Goal: Navigation & Orientation: Find specific page/section

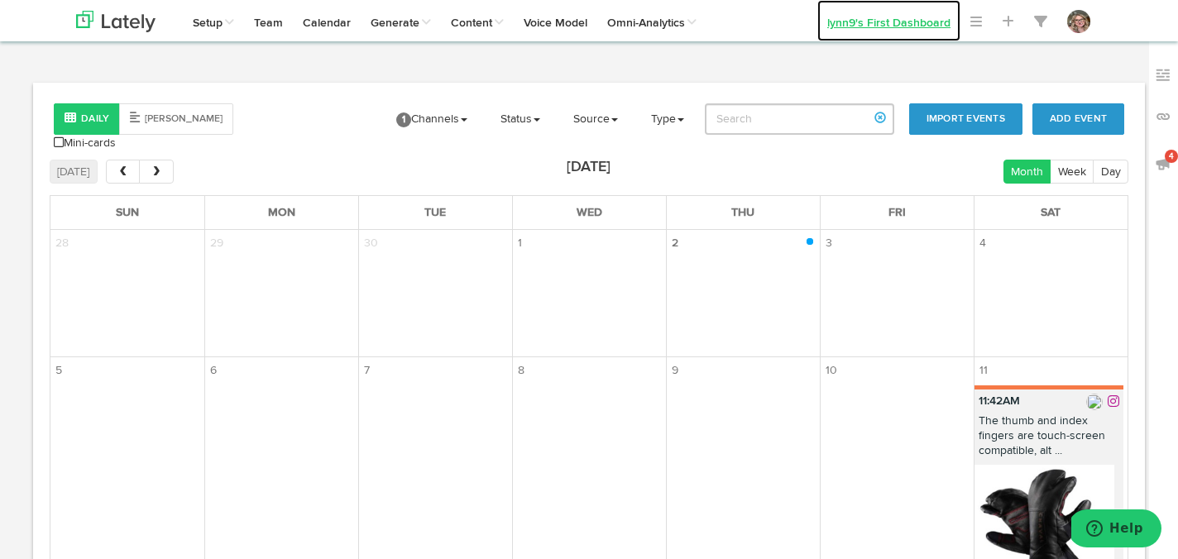
click at [848, 30] on link "lynn9's First Dashboard" at bounding box center [888, 20] width 143 height 41
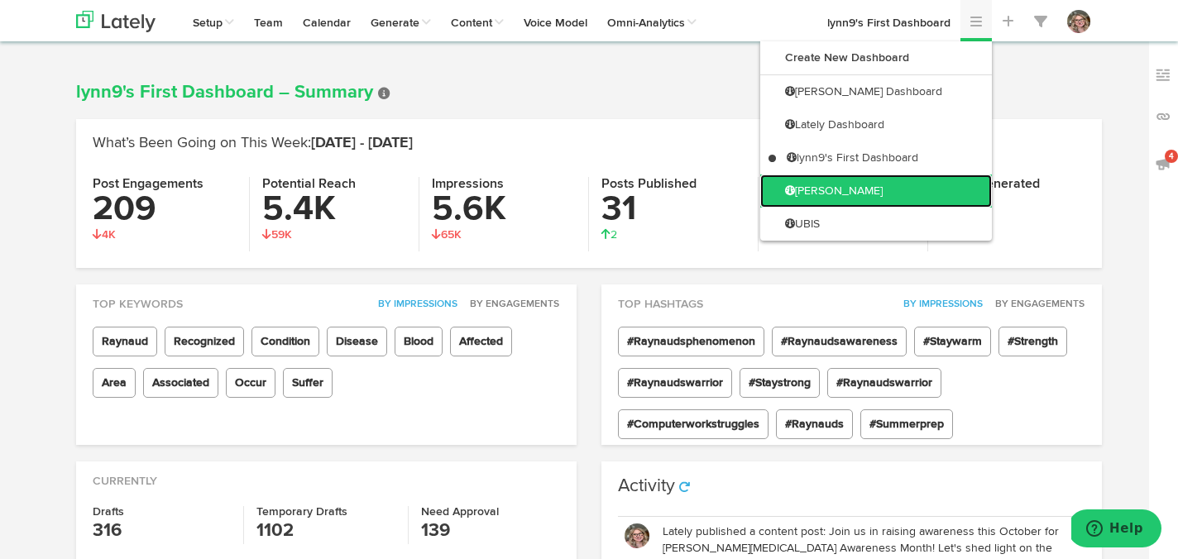
click at [869, 189] on link "[PERSON_NAME]" at bounding box center [876, 191] width 232 height 33
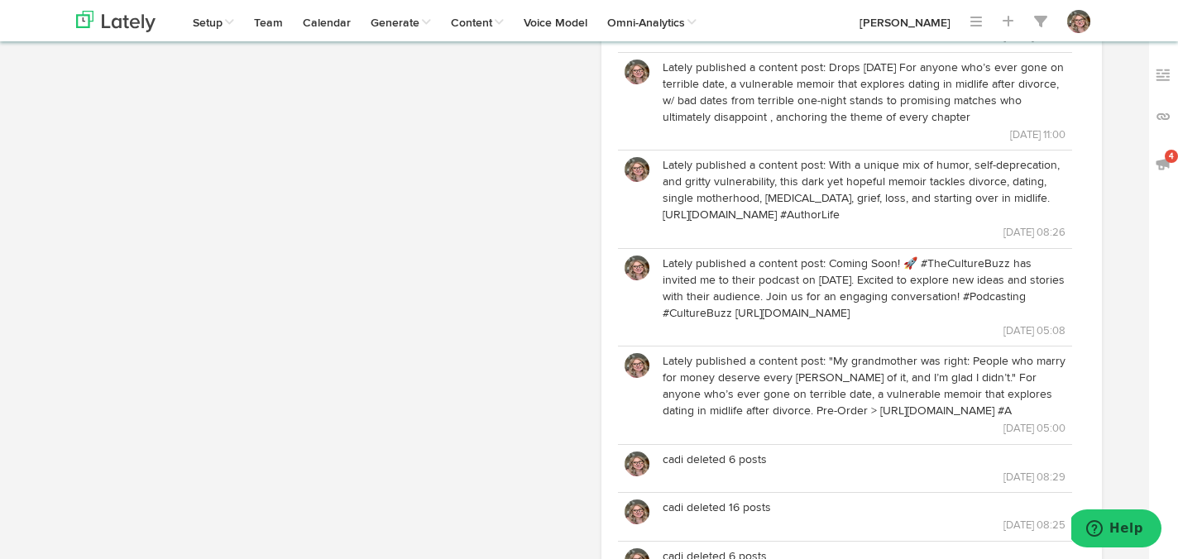
scroll to position [933, 0]
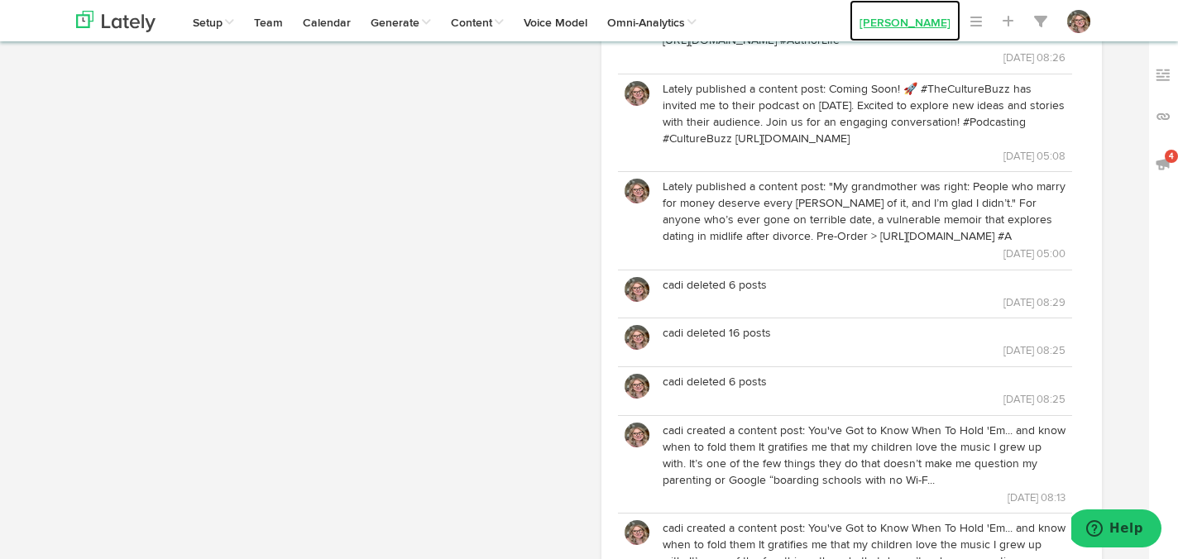
click at [926, 20] on link "[PERSON_NAME]" at bounding box center [904, 20] width 111 height 41
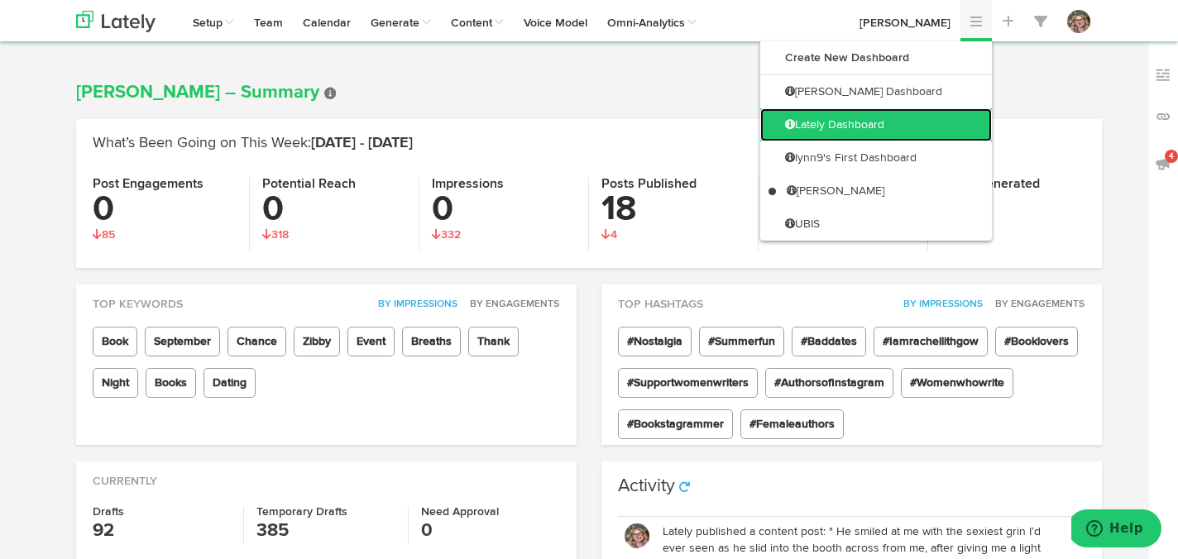
click at [912, 117] on link "Lately Dashboard" at bounding box center [876, 124] width 232 height 33
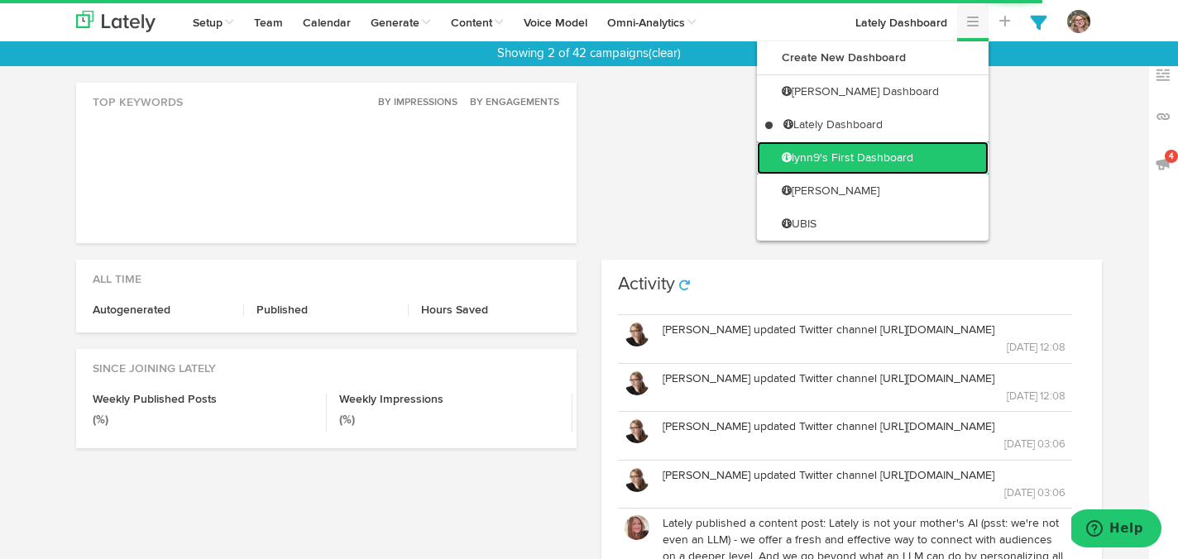
click at [935, 158] on link "lynn9's First Dashboard" at bounding box center [873, 157] width 232 height 33
